Goal: Task Accomplishment & Management: Manage account settings

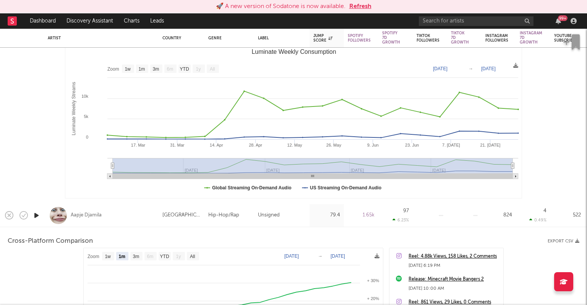
select select "1m"
select select "1w"
select select "1m"
select select "1w"
click at [358, 5] on button "Refresh" at bounding box center [360, 6] width 22 height 9
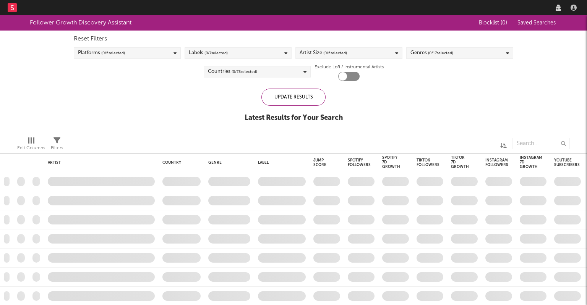
checkbox input "true"
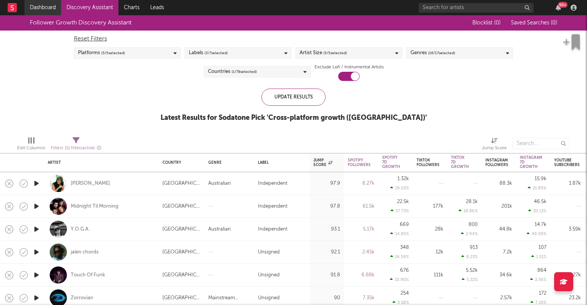
click at [45, 11] on link "Dashboard" at bounding box center [42, 7] width 37 height 15
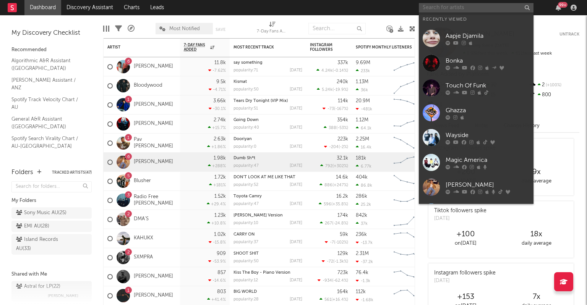
click at [433, 6] on input "text" at bounding box center [476, 8] width 115 height 10
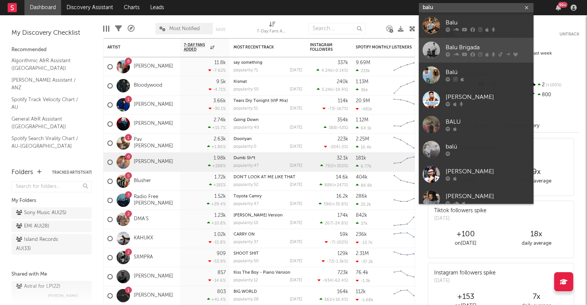
type input "balu"
click at [470, 50] on div "Balu Brigada" at bounding box center [487, 47] width 84 height 9
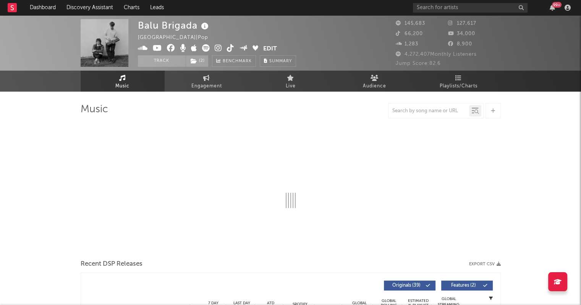
select select "6m"
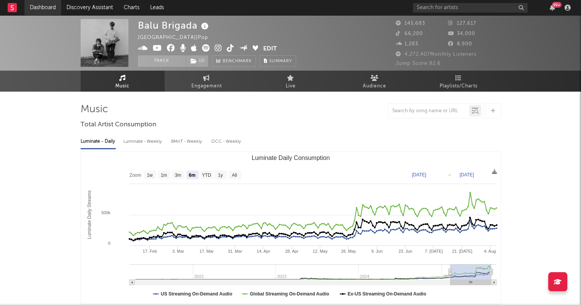
click at [44, 9] on link "Dashboard" at bounding box center [42, 7] width 37 height 15
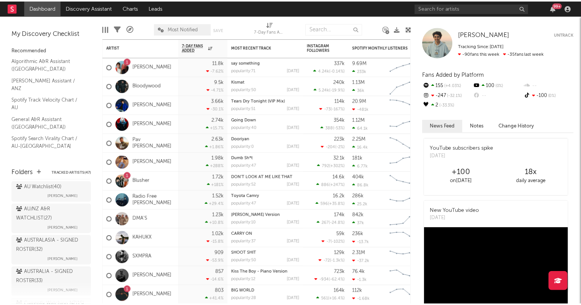
scroll to position [122, 0]
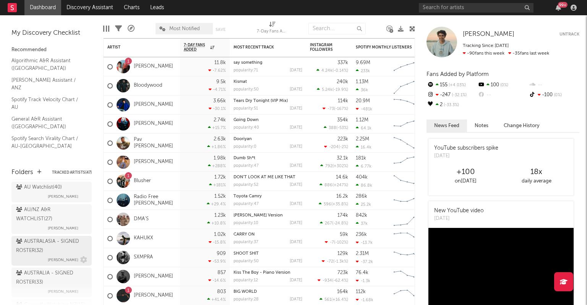
click at [44, 254] on div "AUSTRALASIA - SIGNED ROSTER ( 32 )" at bounding box center [50, 246] width 69 height 18
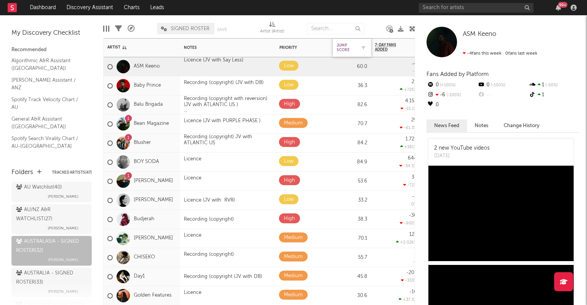
click at [338, 46] on div "Jump Score" at bounding box center [346, 47] width 19 height 9
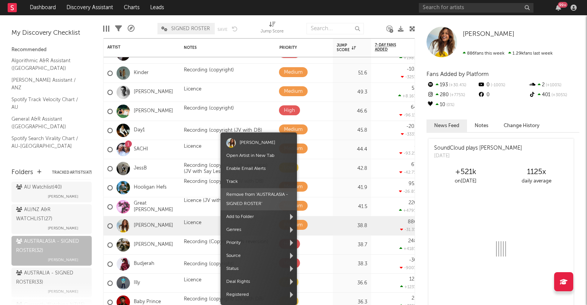
click at [240, 202] on span "Remove from ' AUSTRALASIA - SIGNED ROSTER '" at bounding box center [258, 199] width 76 height 22
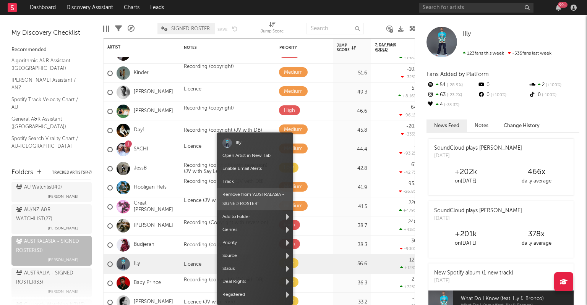
click at [239, 194] on span "Remove from ' AUSTRALASIA - SIGNED ROSTER '" at bounding box center [255, 199] width 76 height 22
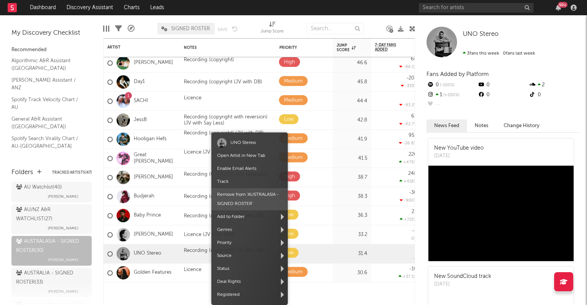
click at [235, 200] on span "Remove from ' AUSTRALASIA - SIGNED ROSTER '" at bounding box center [249, 199] width 76 height 22
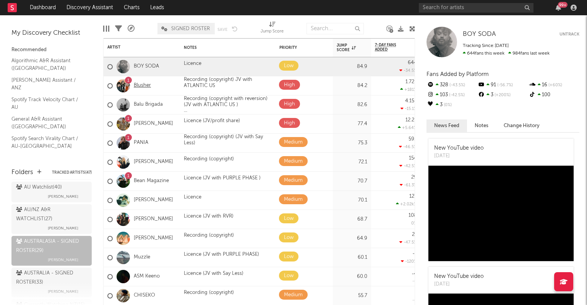
click at [145, 87] on link "Blusher" at bounding box center [142, 86] width 17 height 6
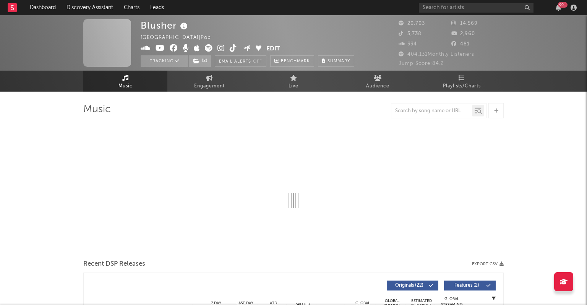
select select "6m"
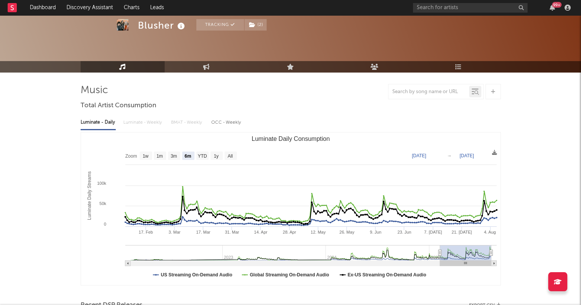
scroll to position [29, 0]
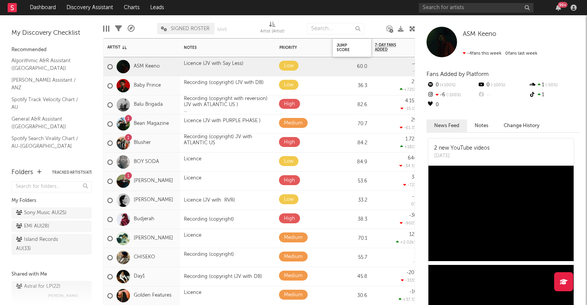
click at [334, 51] on div "Jump Score" at bounding box center [352, 48] width 38 height 18
click at [342, 50] on div "Jump Score" at bounding box center [346, 47] width 19 height 9
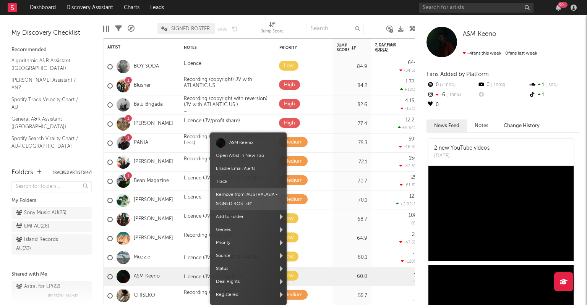
click at [234, 196] on span "Remove from ' AUSTRALASIA - SIGNED ROSTER '" at bounding box center [248, 199] width 76 height 22
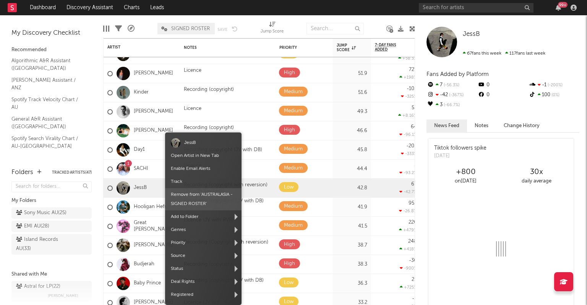
click at [183, 200] on span "Remove from ' AUSTRALASIA - SIGNED ROSTER '" at bounding box center [203, 199] width 76 height 22
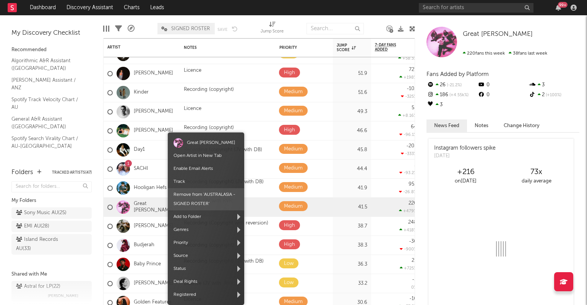
click at [198, 198] on span "Remove from ' AUSTRALASIA - SIGNED ROSTER '" at bounding box center [206, 199] width 76 height 22
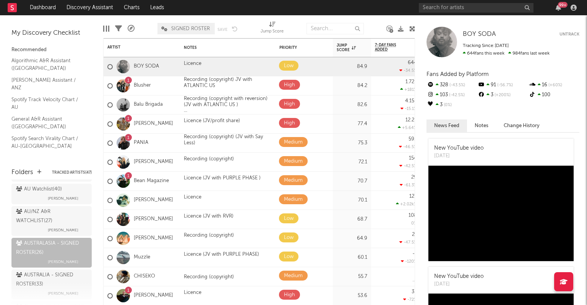
scroll to position [120, 0]
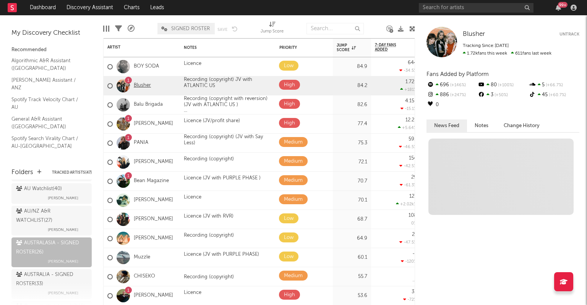
click at [141, 86] on link "Blusher" at bounding box center [142, 86] width 17 height 6
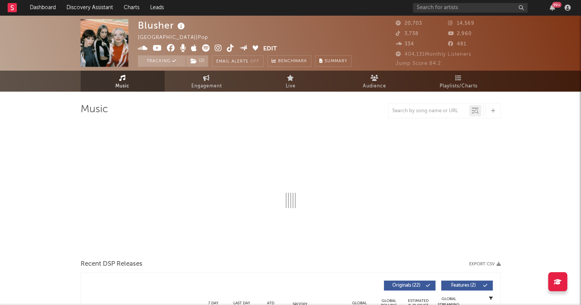
select select "6m"
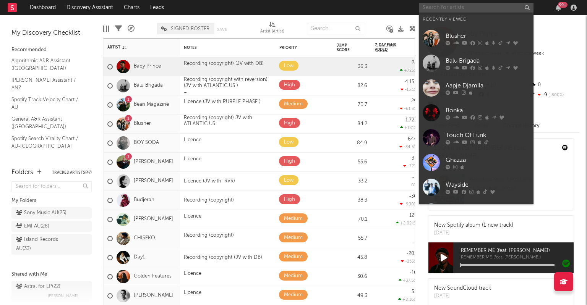
click at [428, 6] on input "text" at bounding box center [476, 8] width 115 height 10
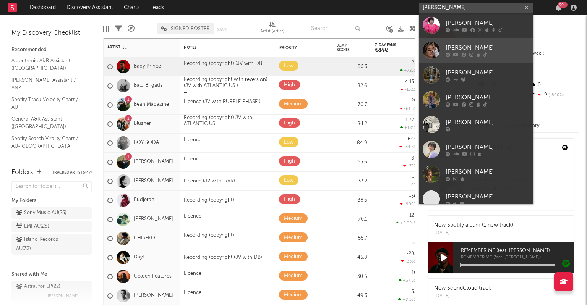
type input "[PERSON_NAME]"
click at [461, 52] on div "[PERSON_NAME]" at bounding box center [487, 47] width 84 height 9
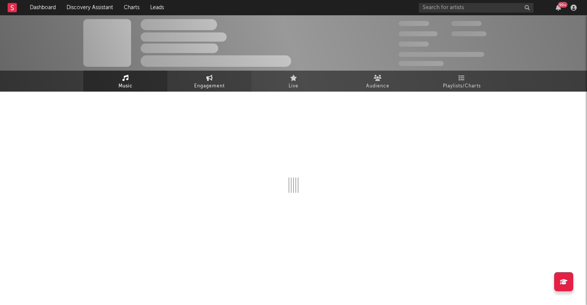
select select "6m"
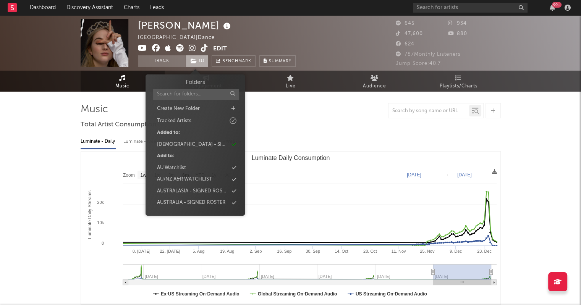
click at [197, 60] on span "( 1 )" at bounding box center [197, 60] width 23 height 11
click at [196, 190] on div "AUSTRALASIA - SIGNED ROSTER" at bounding box center [192, 192] width 71 height 8
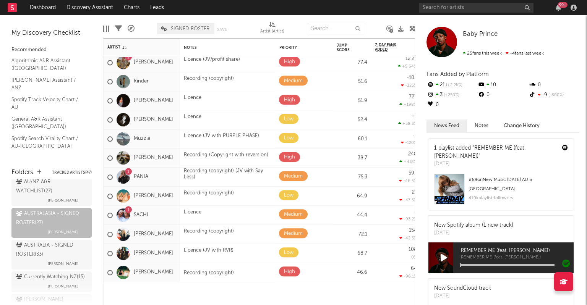
scroll to position [149, 0]
click at [55, 257] on div "AUSTRALIA - SIGNED ROSTER ( 33 )" at bounding box center [50, 251] width 69 height 18
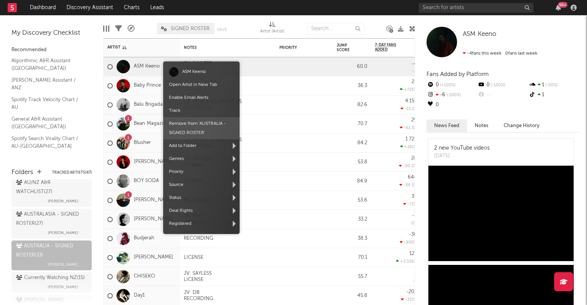
click at [180, 128] on span "Remove from ' AUSTRALIA - SIGNED ROSTER '" at bounding box center [201, 128] width 76 height 22
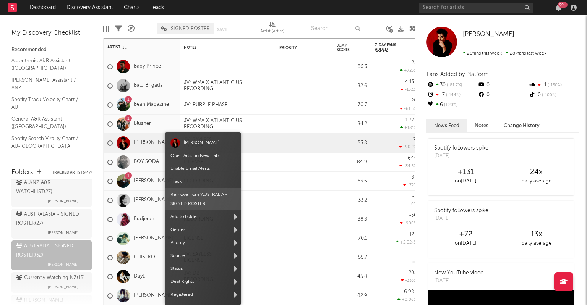
click at [198, 201] on span "Remove from ' AUSTRALIA - SIGNED ROSTER '" at bounding box center [203, 199] width 76 height 22
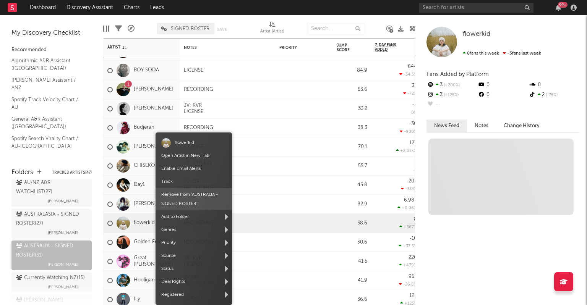
click at [181, 202] on span "Remove from ' AUSTRALIA - SIGNED ROSTER '" at bounding box center [193, 199] width 76 height 22
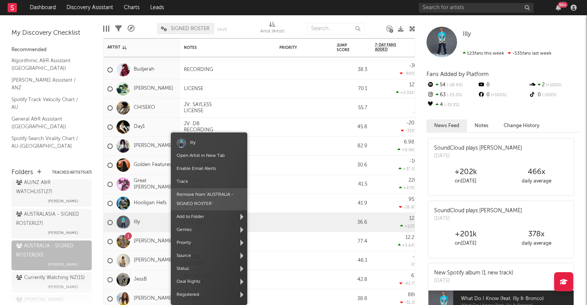
click at [196, 201] on span "Remove from ' AUSTRALIA - SIGNED ROSTER '" at bounding box center [209, 199] width 76 height 22
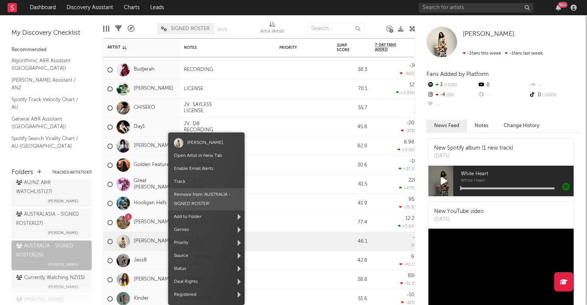
click at [194, 193] on span "Remove from ' AUSTRALIA - SIGNED ROSTER '" at bounding box center [206, 199] width 76 height 22
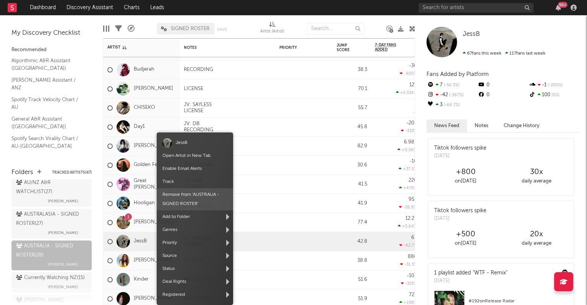
click at [173, 204] on span "Remove from ' AUSTRALIA - SIGNED ROSTER '" at bounding box center [195, 199] width 76 height 22
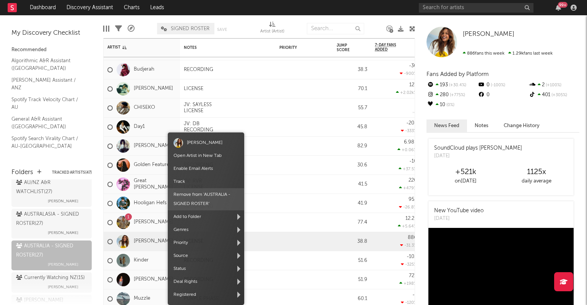
click at [191, 198] on span "Remove from ' AUSTRALIA - SIGNED ROSTER '" at bounding box center [206, 199] width 76 height 22
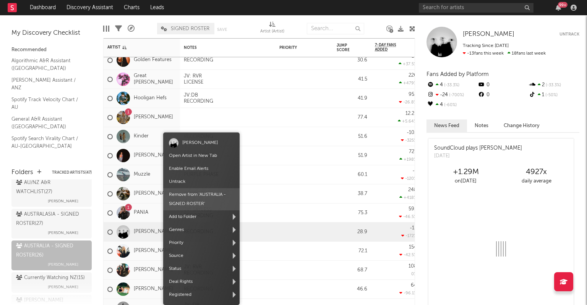
click at [186, 195] on span "Remove from ' AUSTRALIA - SIGNED ROSTER '" at bounding box center [201, 199] width 76 height 22
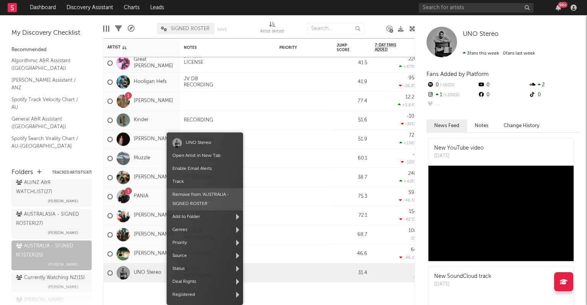
click at [195, 196] on span "Remove from ' AUSTRALIA - SIGNED ROSTER '" at bounding box center [205, 199] width 76 height 22
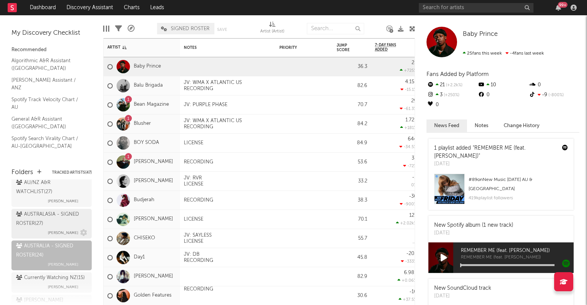
click at [48, 226] on div "AUSTRALASIA - SIGNED ROSTER ( 27 )" at bounding box center [50, 219] width 69 height 18
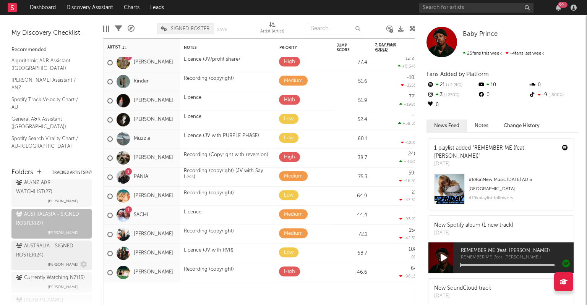
click at [52, 256] on div "AUSTRALIA - SIGNED ROSTER ( 24 )" at bounding box center [50, 251] width 69 height 18
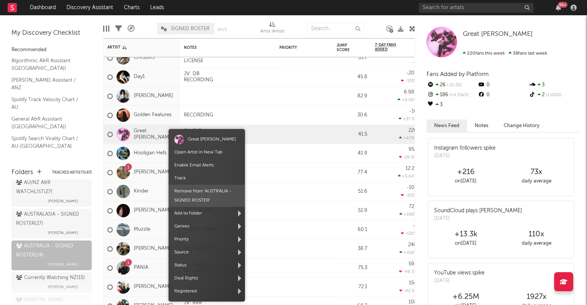
click at [190, 193] on span "Remove from ' AUSTRALIA - SIGNED ROSTER '" at bounding box center [206, 196] width 76 height 22
